Goal: Submit feedback/report problem: Leave review/rating

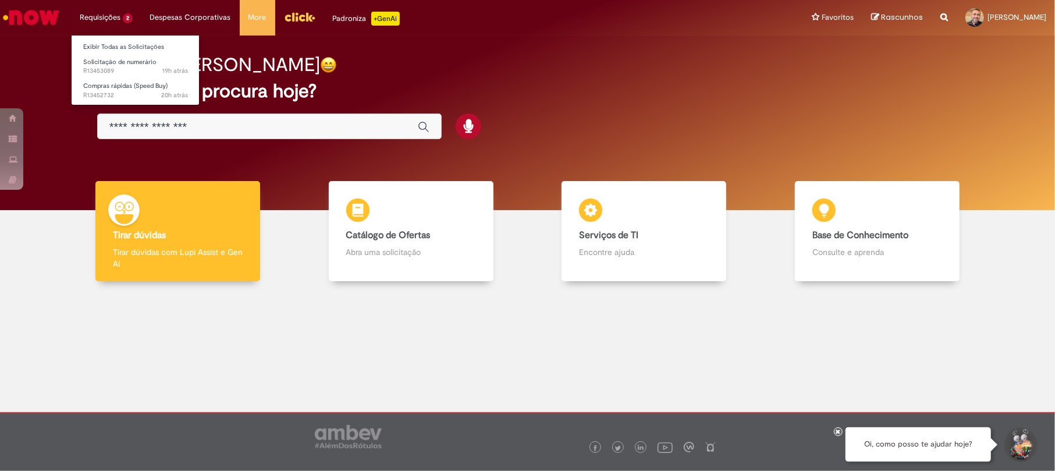
click at [110, 12] on li "Requisições 2 Exibir Todas as Solicitações Solicitação de numerário 19h atrás 1…" at bounding box center [106, 17] width 70 height 35
click at [120, 59] on span "Solicitação de numerário" at bounding box center [119, 62] width 73 height 9
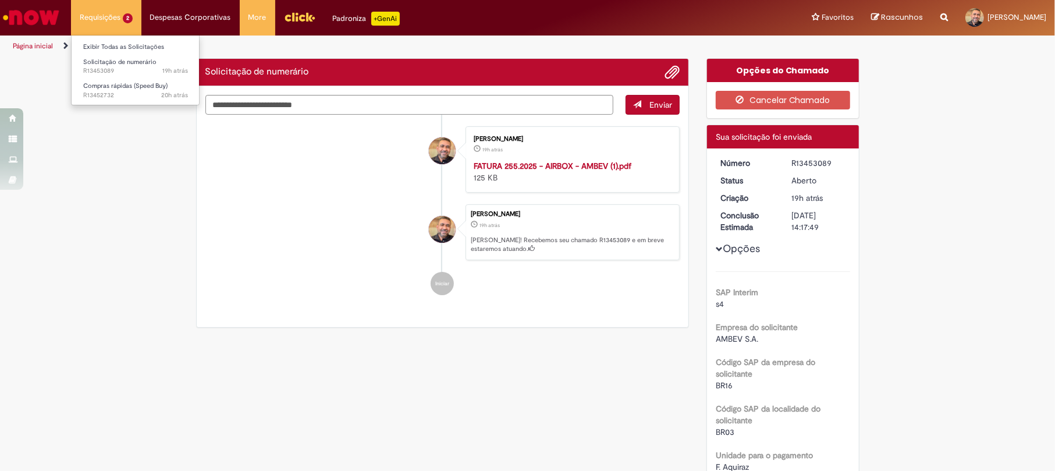
click at [122, 17] on li "Requisições 2 Exibir Todas as Solicitações Solicitação de numerário 19h atrás 1…" at bounding box center [106, 17] width 70 height 35
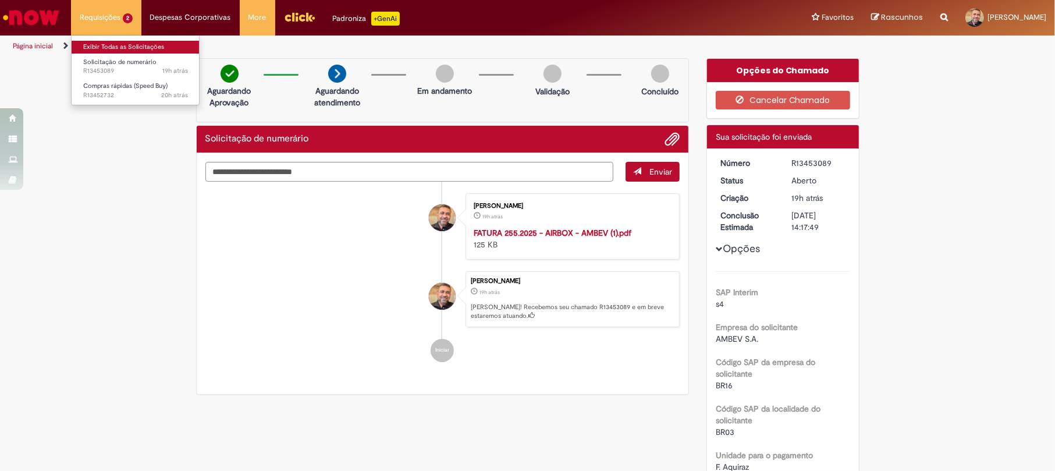
click at [122, 49] on link "Exibir Todas as Solicitações" at bounding box center [136, 47] width 128 height 13
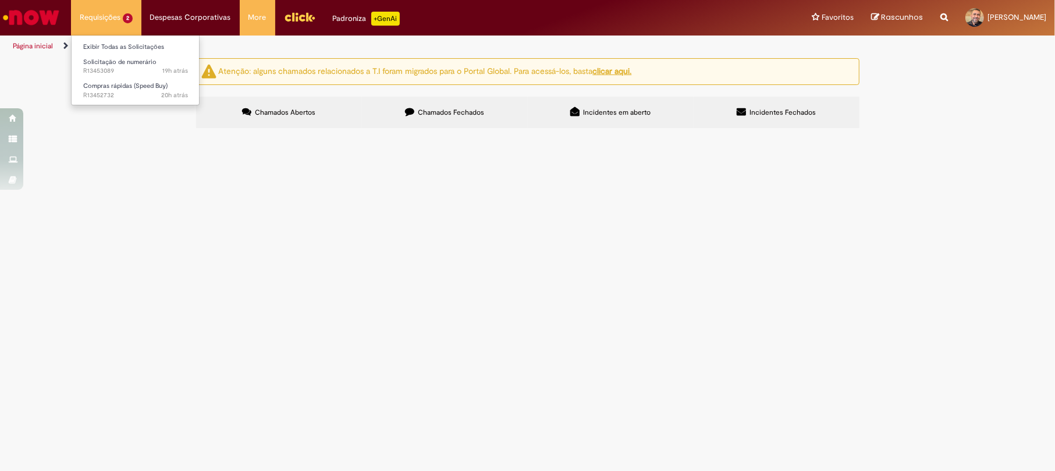
click at [119, 21] on li "Requisições 2 Exibir Todas as Solicitações Solicitação de numerário 19h atrás 1…" at bounding box center [106, 17] width 70 height 35
click at [121, 85] on span "Compras rápidas (Speed Buy)" at bounding box center [125, 85] width 84 height 9
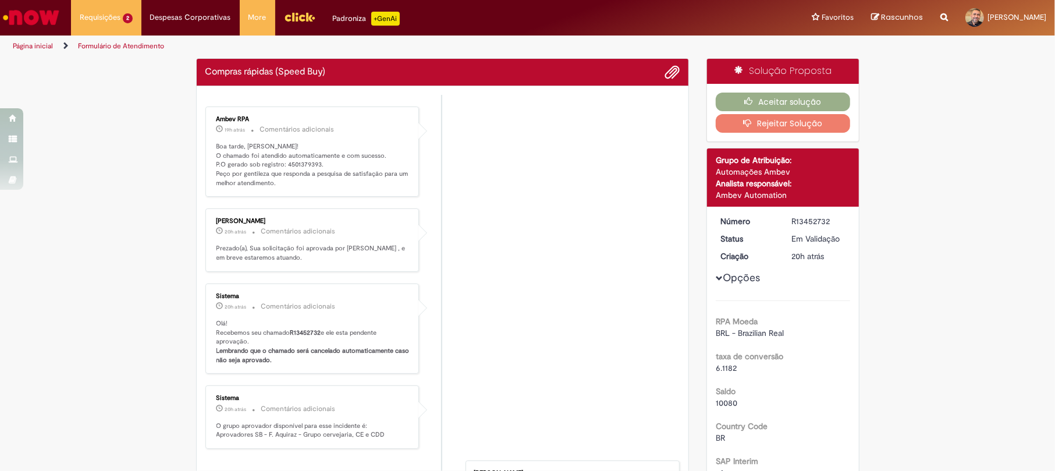
click at [454, 197] on li "Ambev RPA 19h atrás 19 horas atrás Comentários adicionais Boa tarde, [PERSON_NA…" at bounding box center [442, 152] width 475 height 91
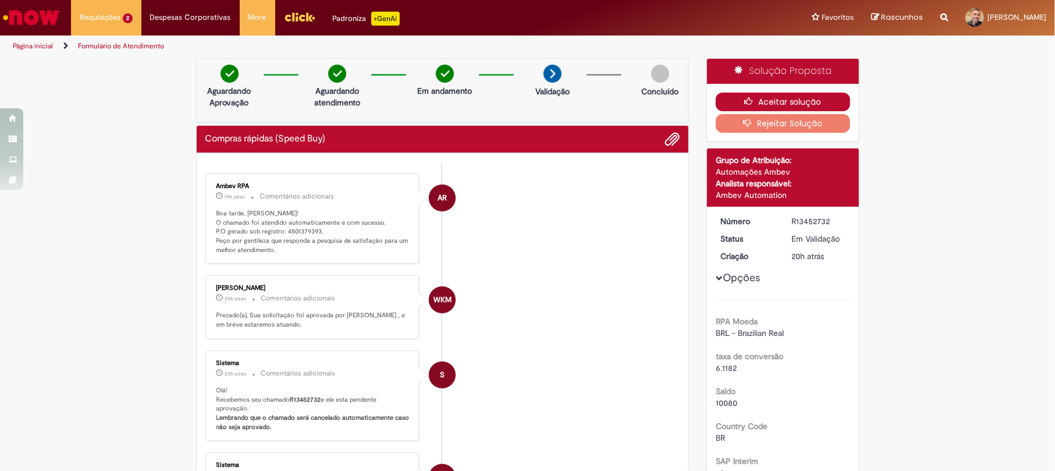
click at [755, 94] on button "Aceitar solução" at bounding box center [783, 102] width 134 height 19
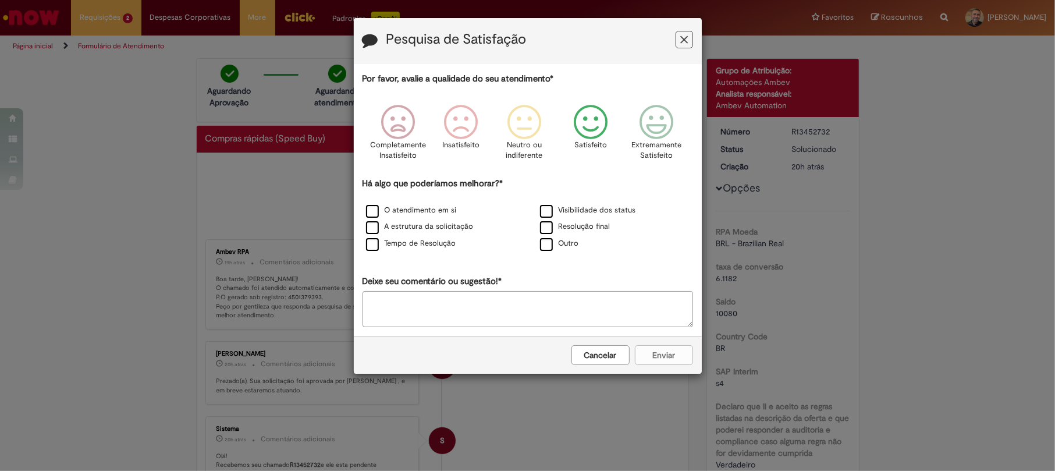
click at [597, 140] on icon "Feedback" at bounding box center [591, 122] width 44 height 35
click at [655, 357] on div "Cancelar Enviar" at bounding box center [528, 355] width 348 height 38
click at [585, 121] on icon "Feedback" at bounding box center [591, 122] width 44 height 35
click at [482, 301] on textarea "Deixe seu comentário ou sugestão!*" at bounding box center [528, 309] width 331 height 36
type textarea "********"
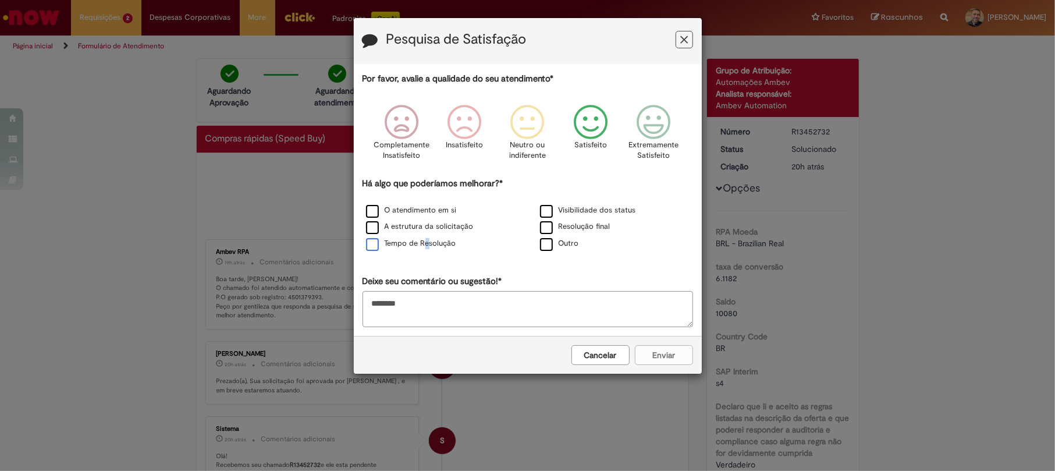
click at [426, 246] on label "Tempo de Resolução" at bounding box center [411, 243] width 90 height 11
click at [367, 247] on label "Tempo de Resolução" at bounding box center [411, 243] width 90 height 11
click at [666, 357] on button "Enviar" at bounding box center [664, 355] width 58 height 20
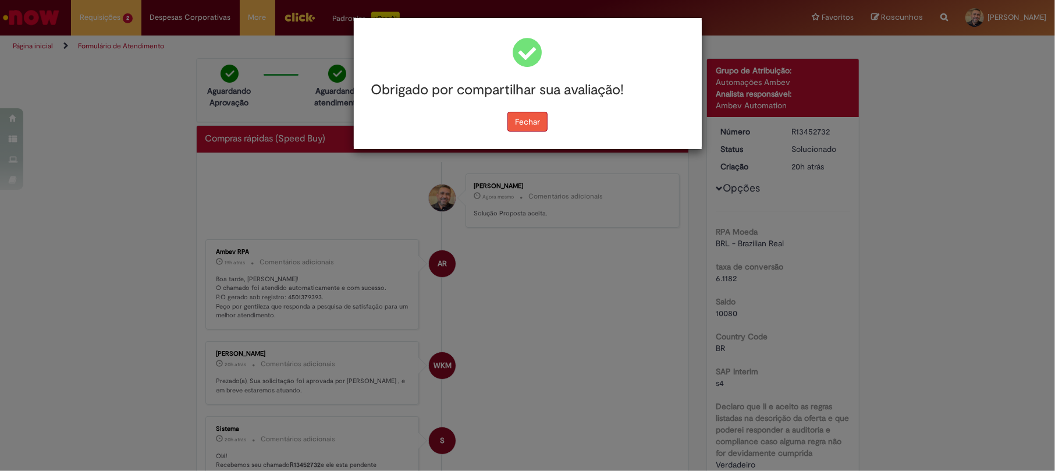
click at [530, 122] on button "Fechar" at bounding box center [527, 122] width 40 height 20
